Goal: Browse casually

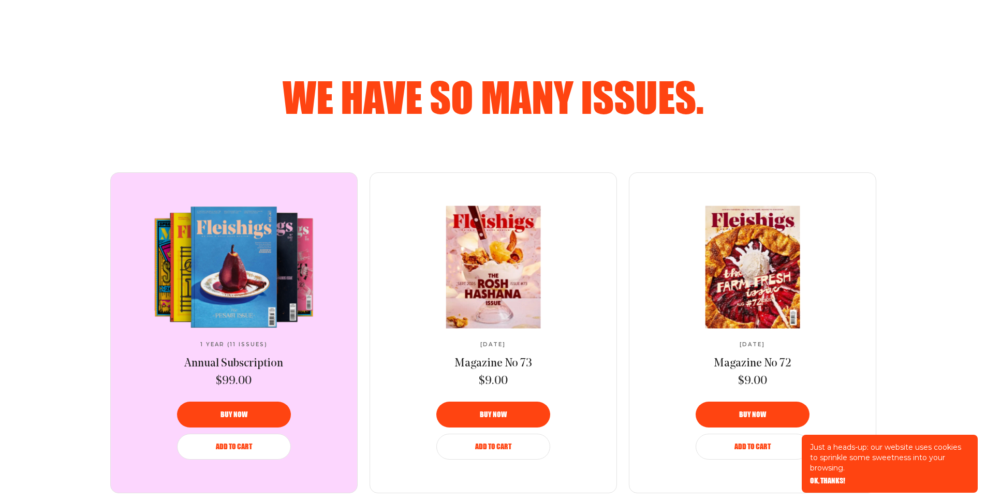
scroll to position [561, 0]
